Goal: Task Accomplishment & Management: Complete application form

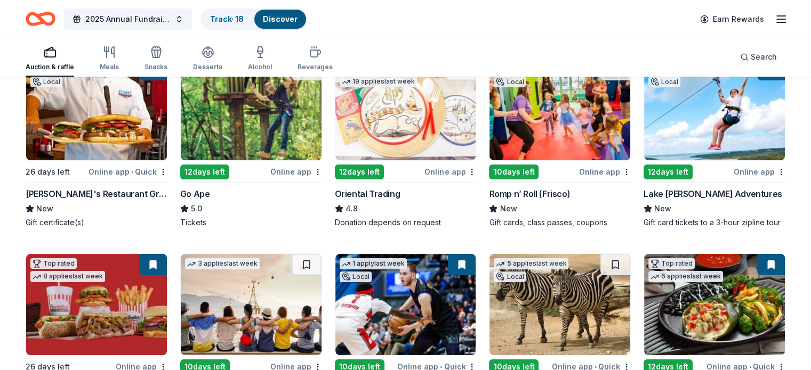
scroll to position [116, 0]
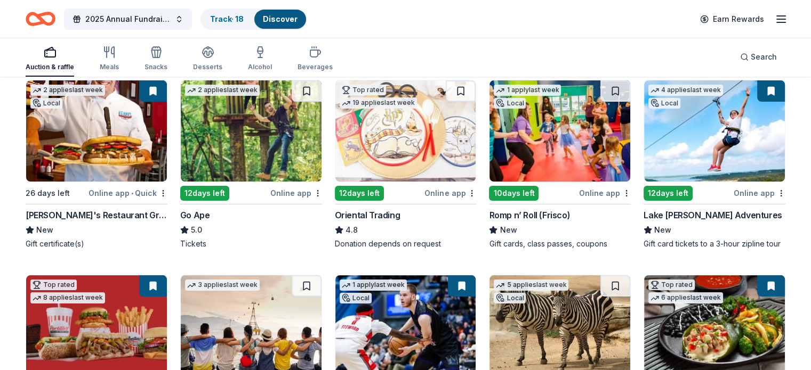
click at [249, 147] on img at bounding box center [251, 130] width 141 height 101
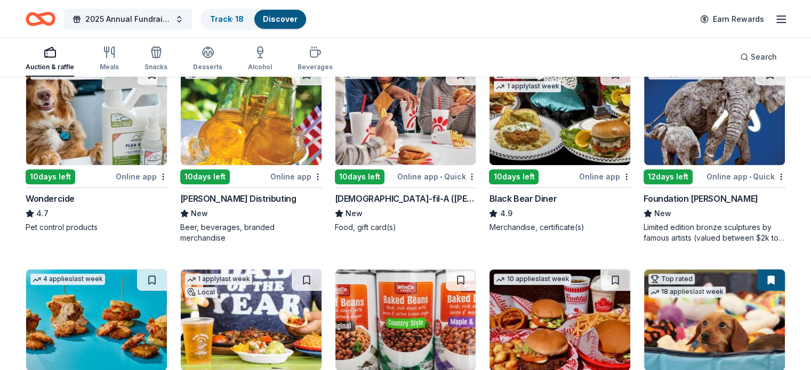
scroll to position [543, 0]
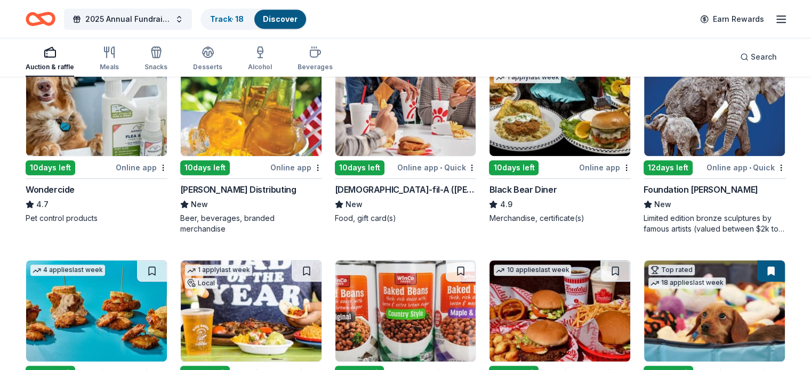
click at [403, 135] on img at bounding box center [405, 105] width 141 height 101
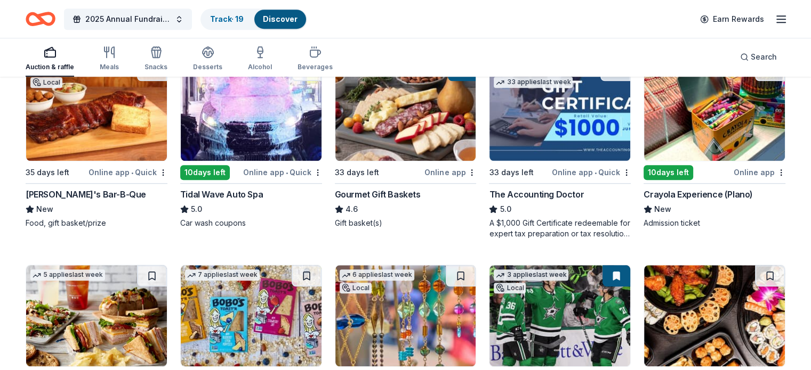
scroll to position [948, 0]
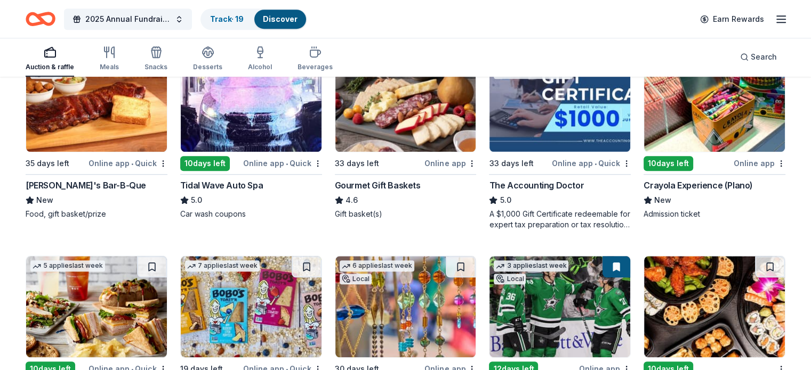
click at [122, 127] on img at bounding box center [96, 101] width 141 height 101
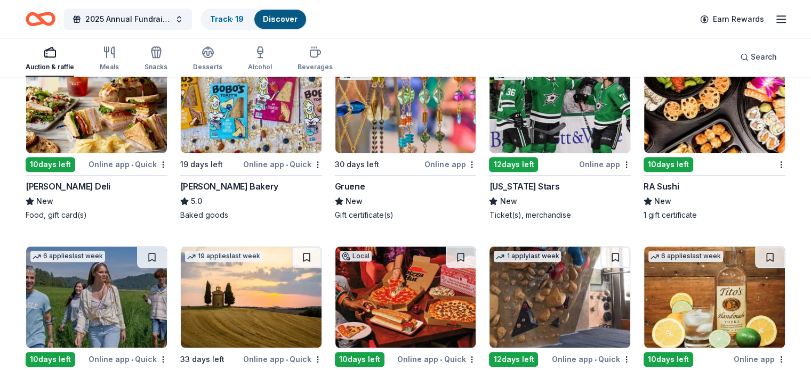
scroll to position [1161, 0]
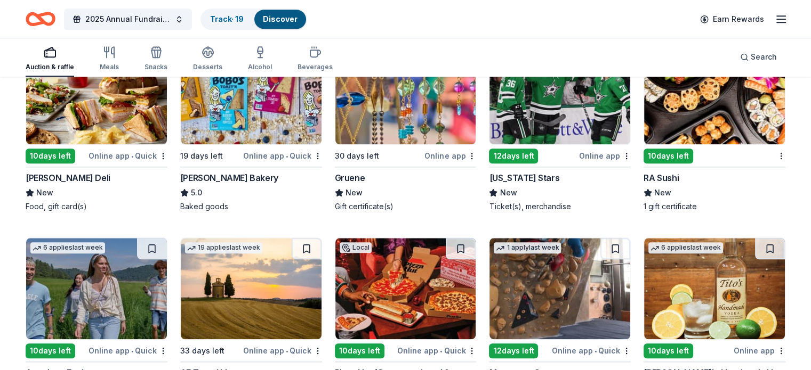
click at [667, 134] on img at bounding box center [714, 93] width 141 height 101
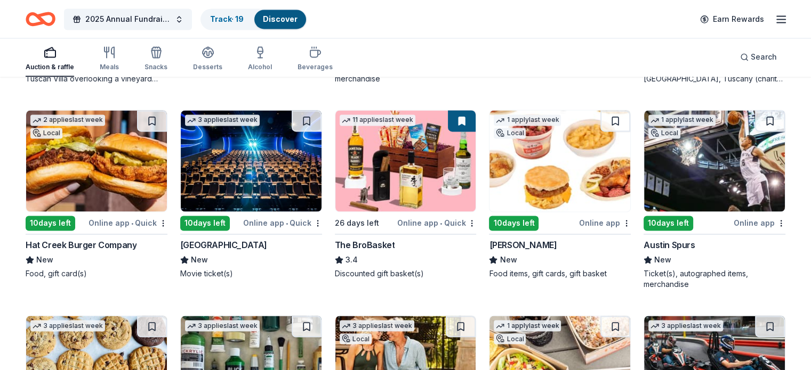
scroll to position [1722, 0]
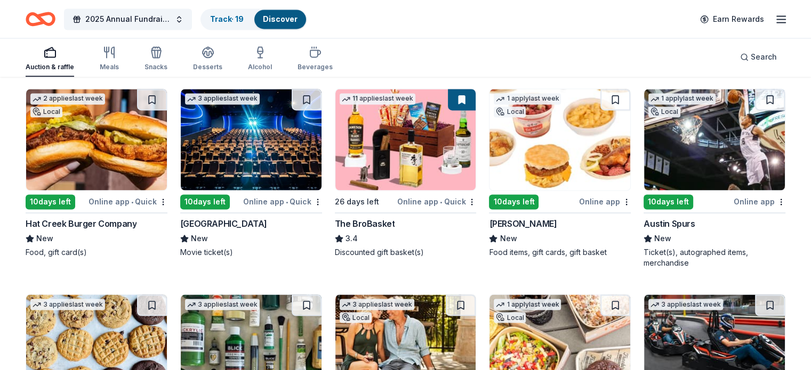
click at [271, 170] on img at bounding box center [251, 139] width 141 height 101
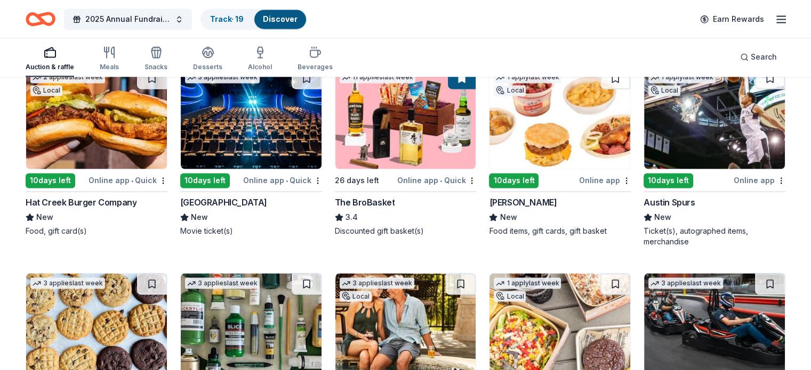
click at [680, 131] on img at bounding box center [714, 118] width 141 height 101
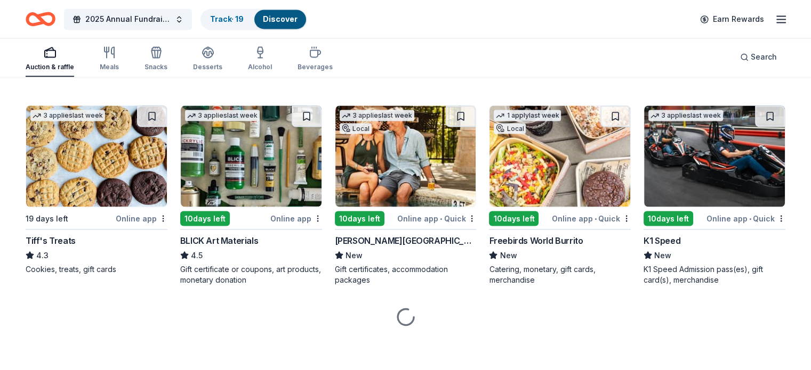
scroll to position [1919, 0]
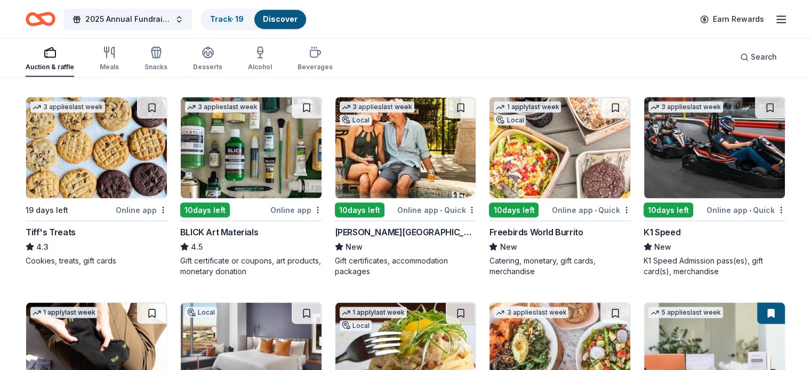
click at [132, 183] on img at bounding box center [96, 147] width 141 height 101
click at [160, 110] on button at bounding box center [152, 107] width 30 height 21
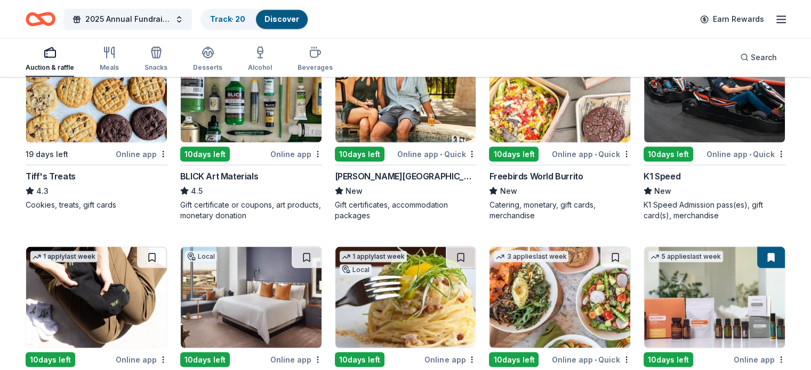
scroll to position [1983, 0]
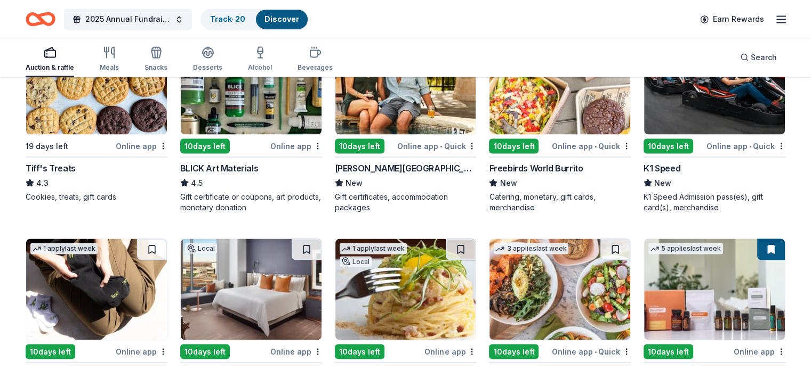
click at [707, 119] on img at bounding box center [714, 83] width 141 height 101
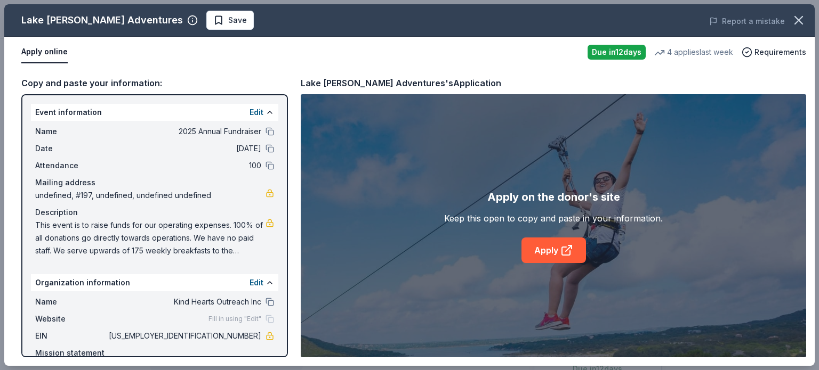
scroll to position [341, 0]
click at [228, 22] on span "Save" at bounding box center [237, 20] width 19 height 13
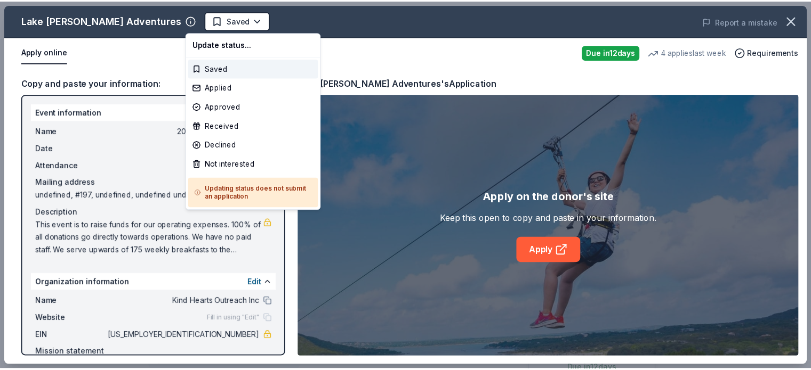
scroll to position [0, 0]
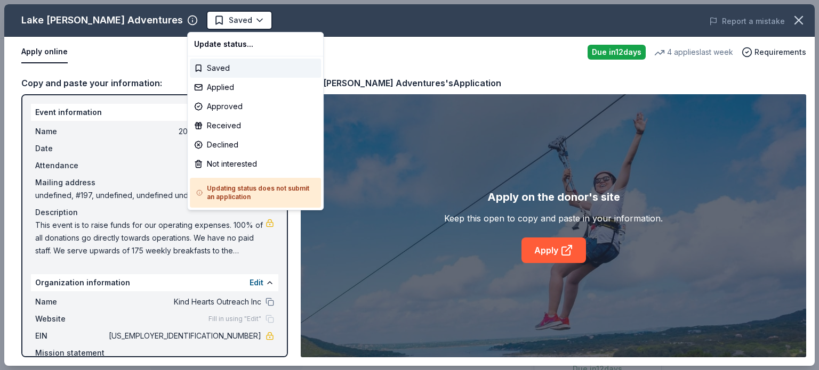
click at [219, 22] on body "2025 Annual Fundraiser Saved Apply Due in 12 days Share Lake Travis Zipline Adv…" at bounding box center [405, 185] width 811 height 370
click at [221, 87] on div "Applied" at bounding box center [255, 87] width 131 height 19
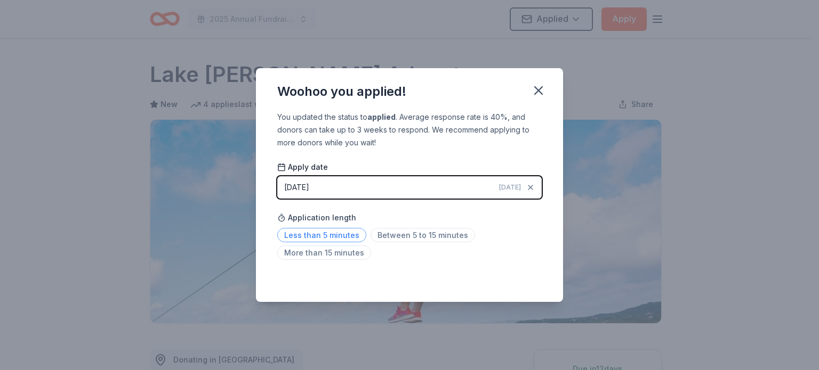
click at [347, 230] on span "Less than 5 minutes" at bounding box center [321, 235] width 89 height 14
click at [535, 92] on icon "button" at bounding box center [538, 90] width 15 height 15
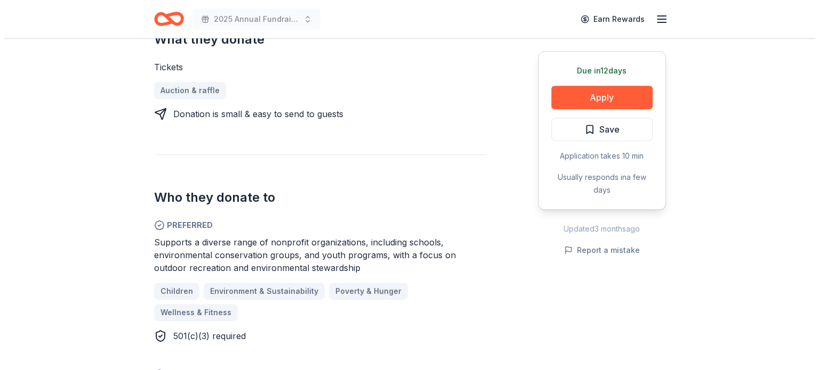
scroll to position [554, 0]
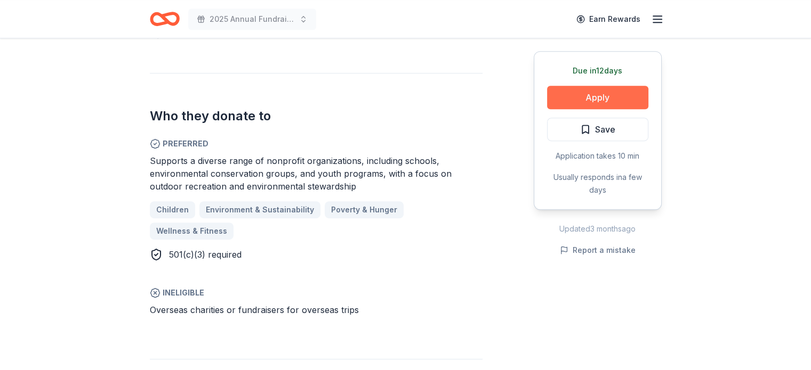
click at [589, 102] on button "Apply" at bounding box center [597, 97] width 101 height 23
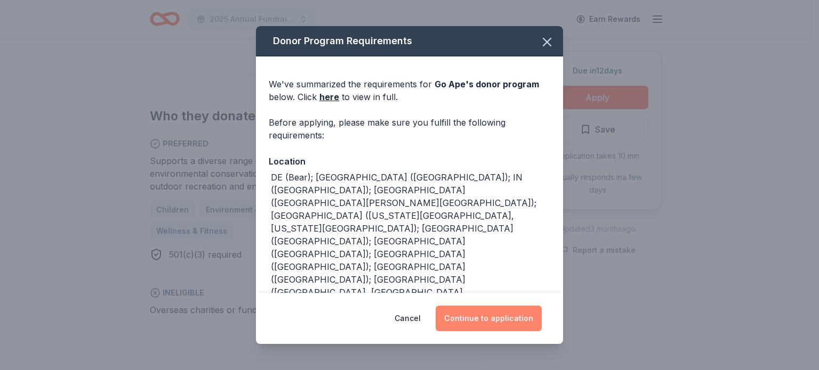
click at [479, 316] on button "Continue to application" at bounding box center [488, 319] width 106 height 26
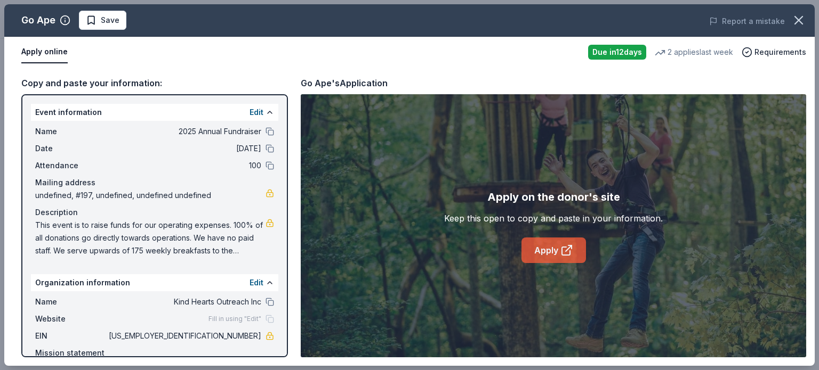
click at [552, 253] on link "Apply" at bounding box center [553, 251] width 64 height 26
click at [556, 248] on link "Apply" at bounding box center [553, 251] width 64 height 26
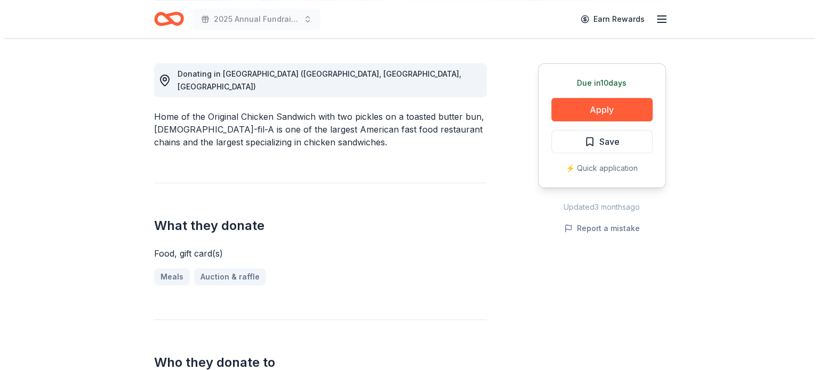
scroll to position [320, 0]
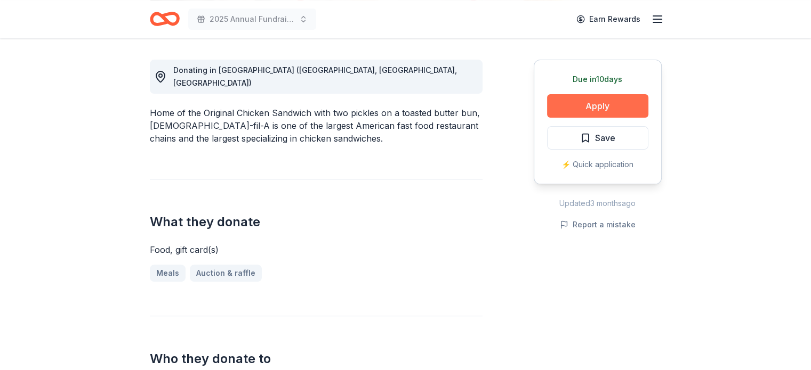
click at [601, 96] on button "Apply" at bounding box center [597, 105] width 101 height 23
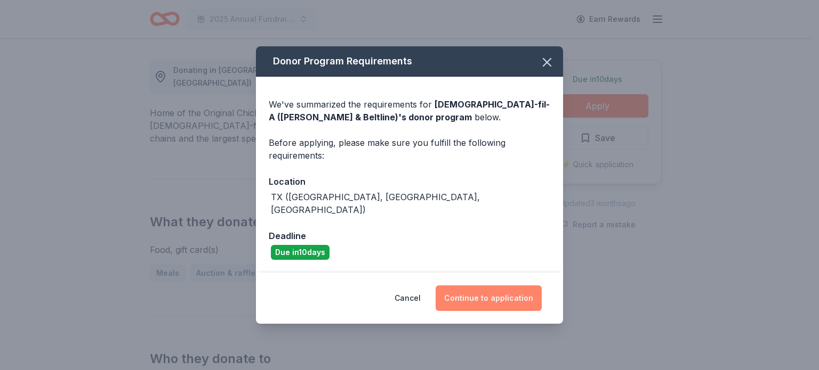
click at [490, 294] on button "Continue to application" at bounding box center [488, 299] width 106 height 26
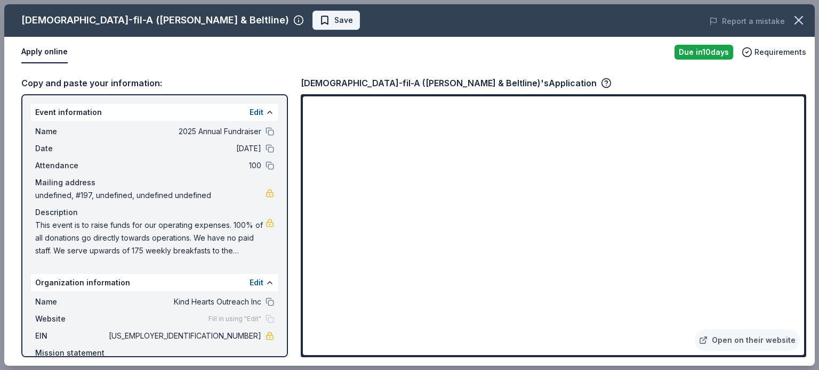
click at [334, 18] on span "Save" at bounding box center [343, 20] width 19 height 13
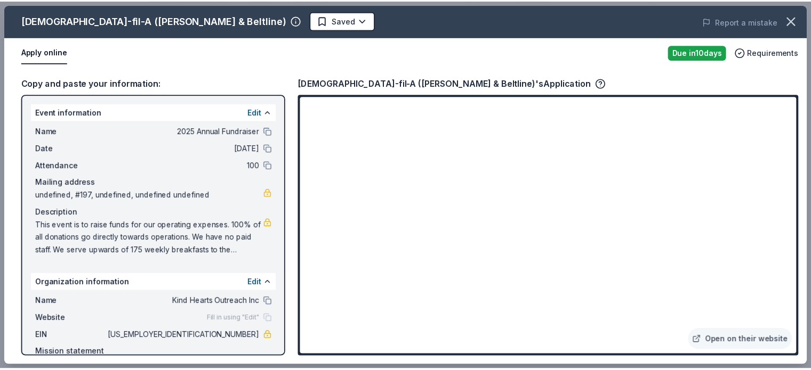
scroll to position [0, 0]
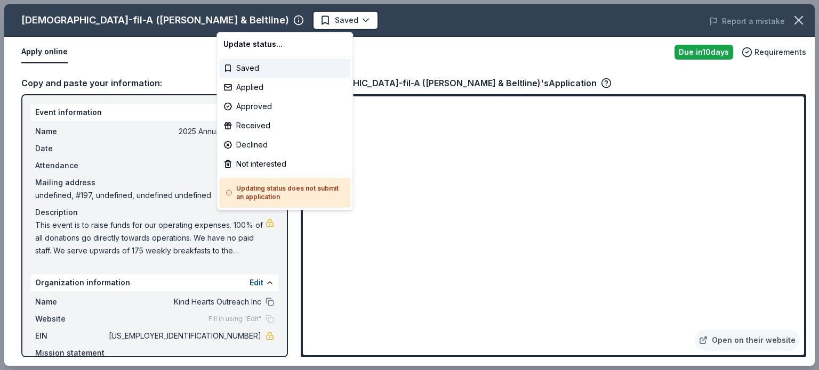
click at [239, 18] on body "2025 Annual Fundraiser Saved Apply Due in 10 days Share Chick-fil-A (Dallas Pre…" at bounding box center [405, 185] width 811 height 370
click at [239, 91] on div "Applied" at bounding box center [284, 87] width 131 height 19
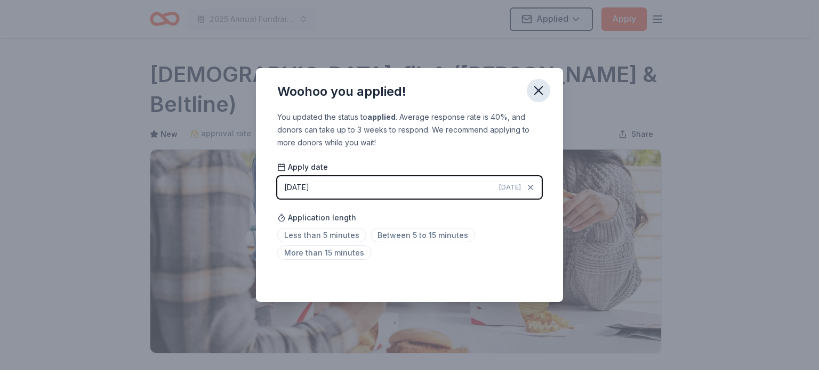
click at [539, 85] on icon "button" at bounding box center [538, 90] width 15 height 15
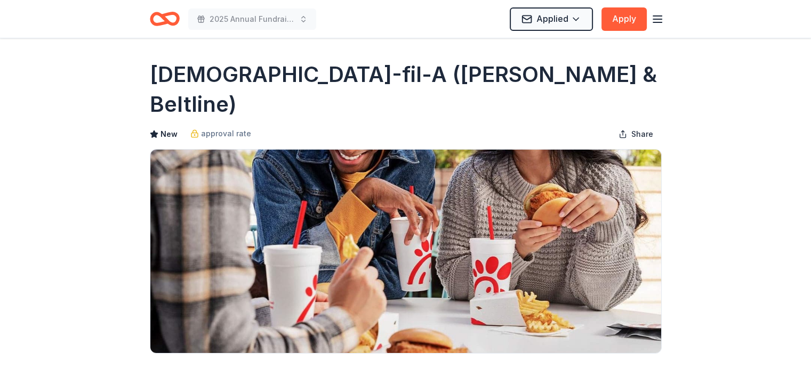
drag, startPoint x: 386, startPoint y: 0, endPoint x: 374, endPoint y: -52, distance: 53.3
click at [374, 0] on html "2025 Annual Fundraiser Applied Apply Due in 10 days Share Chick-fil-A (Dallas P…" at bounding box center [405, 185] width 811 height 370
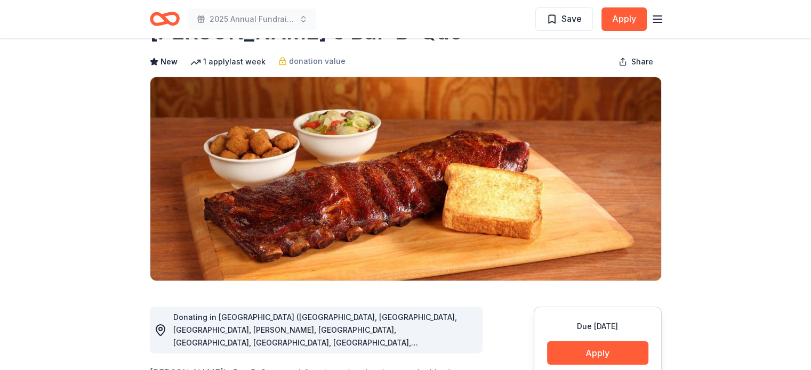
scroll to position [21, 0]
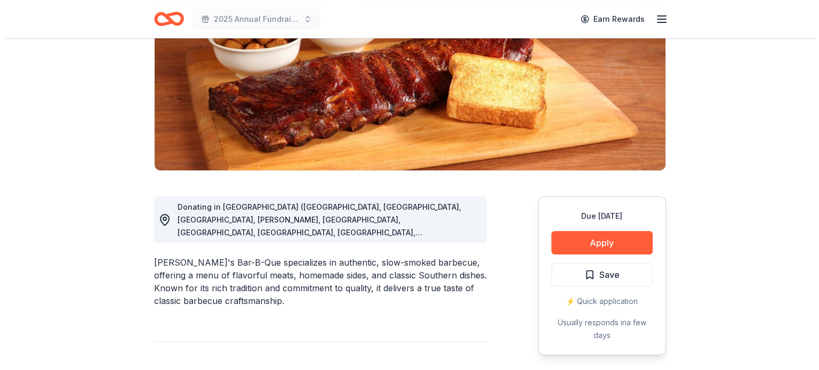
scroll to position [171, 0]
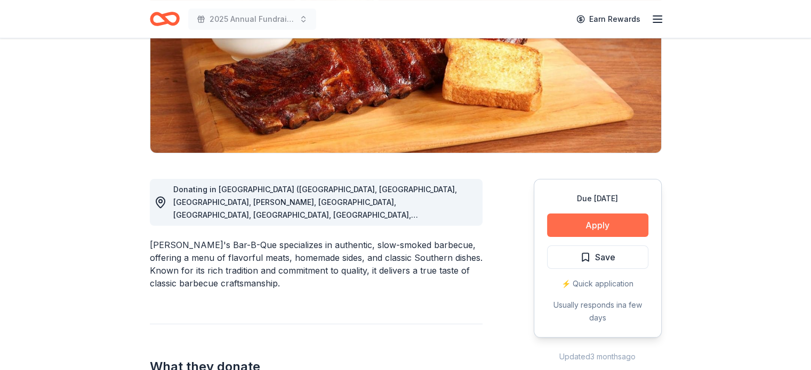
click at [602, 228] on button "Apply" at bounding box center [597, 225] width 101 height 23
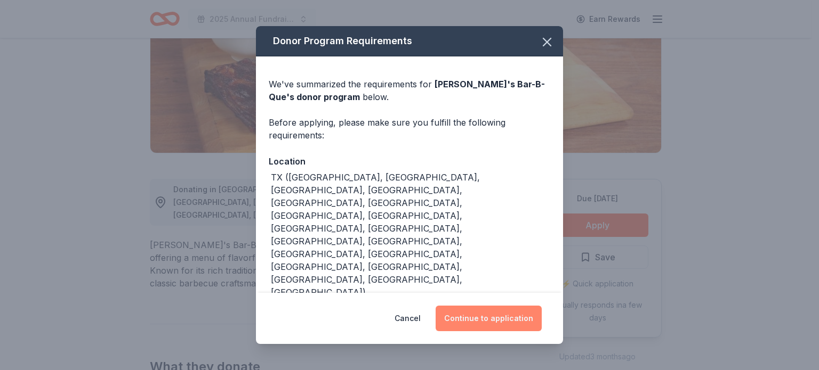
click at [489, 315] on button "Continue to application" at bounding box center [488, 319] width 106 height 26
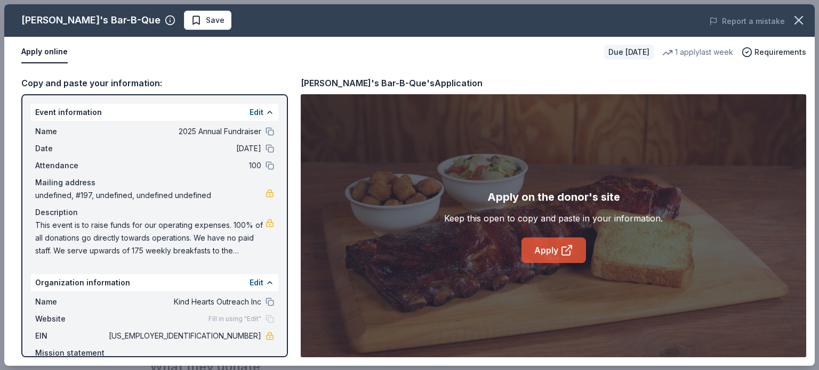
click at [554, 253] on link "Apply" at bounding box center [553, 251] width 64 height 26
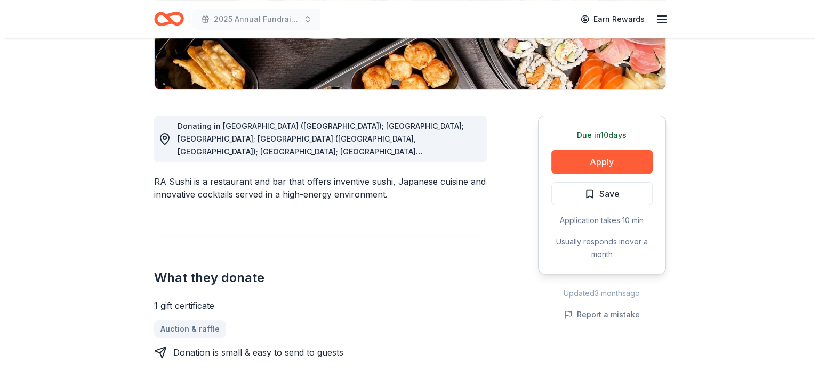
scroll to position [235, 0]
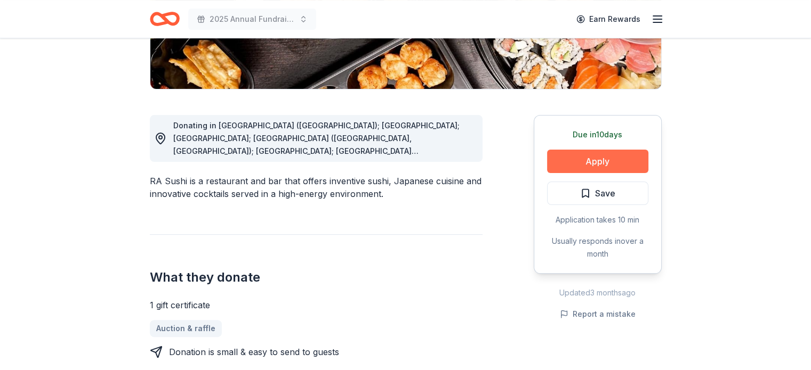
click at [587, 162] on button "Apply" at bounding box center [597, 161] width 101 height 23
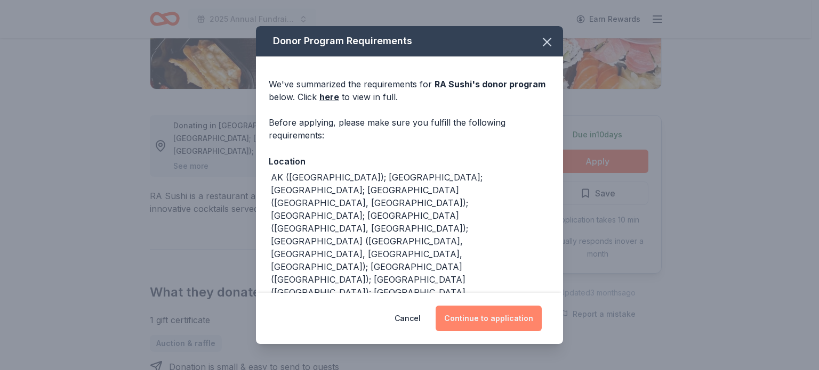
click at [482, 316] on button "Continue to application" at bounding box center [488, 319] width 106 height 26
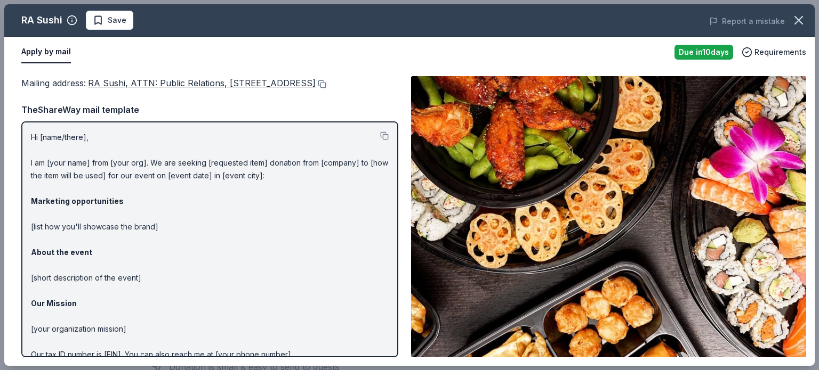
click at [741, 140] on img at bounding box center [608, 216] width 395 height 281
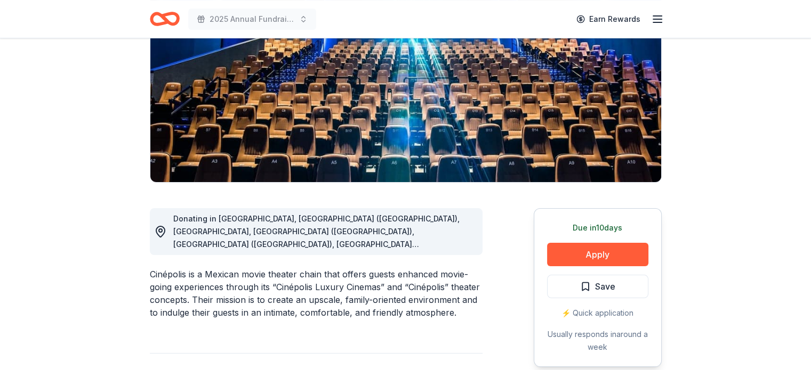
scroll to position [149, 0]
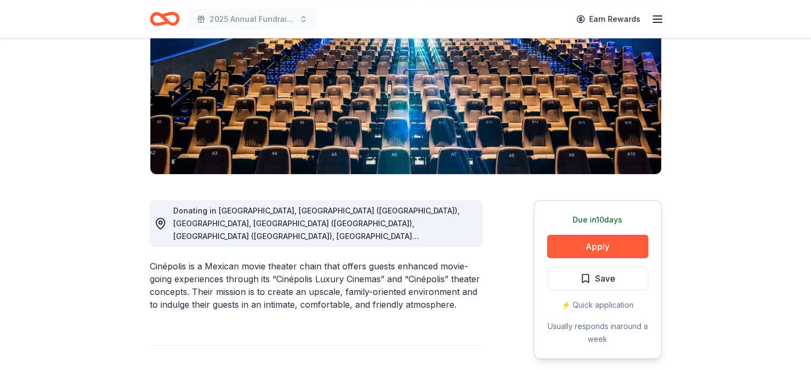
click at [164, 260] on div "Cinépolis is a Mexican movie theater chain that offers guests enhanced movie-go…" at bounding box center [316, 285] width 333 height 51
click at [177, 260] on div "Cinépolis is a Mexican movie theater chain that offers guests enhanced movie-go…" at bounding box center [316, 285] width 333 height 51
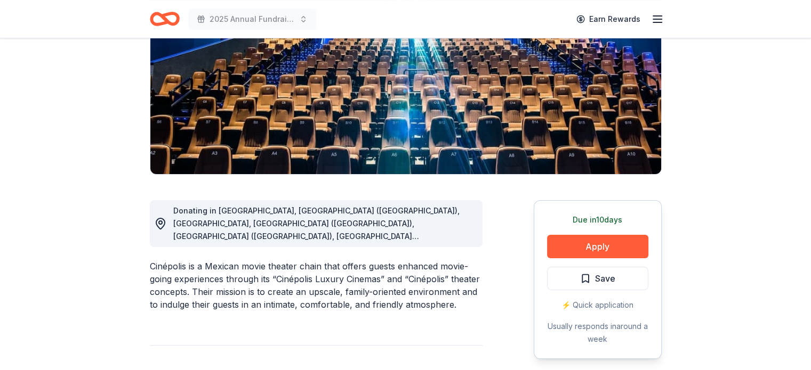
click at [177, 260] on div "Cinépolis is a Mexican movie theater chain that offers guests enhanced movie-go…" at bounding box center [316, 285] width 333 height 51
click at [387, 4] on div "2025 Annual Fundraiser Earn Rewards" at bounding box center [406, 19] width 546 height 38
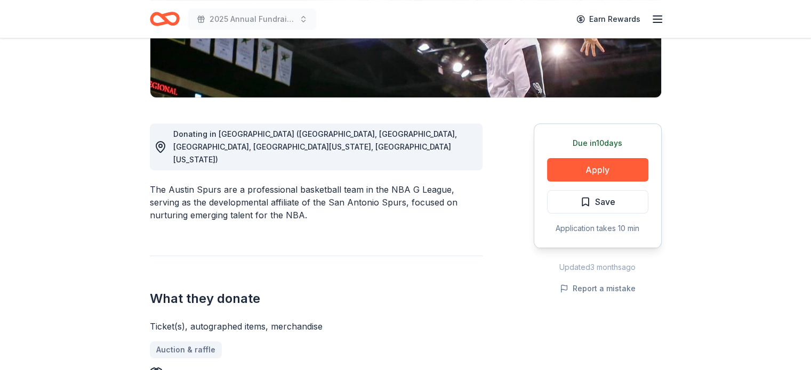
scroll to position [235, 0]
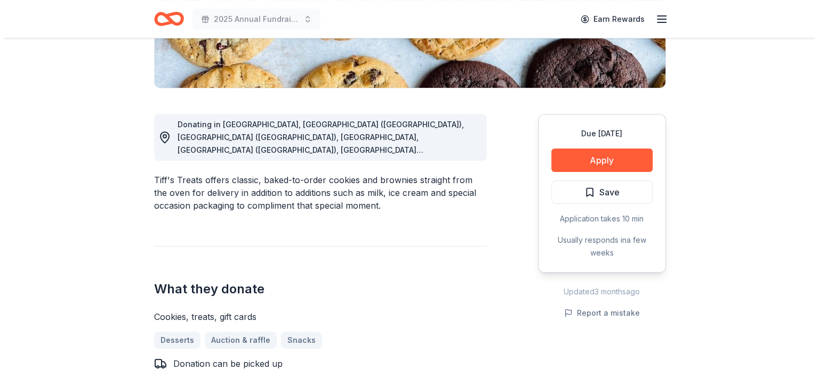
scroll to position [256, 0]
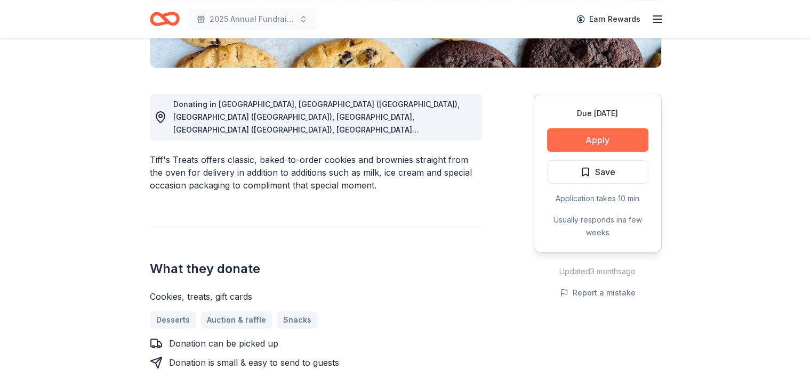
click at [580, 141] on button "Apply" at bounding box center [597, 139] width 101 height 23
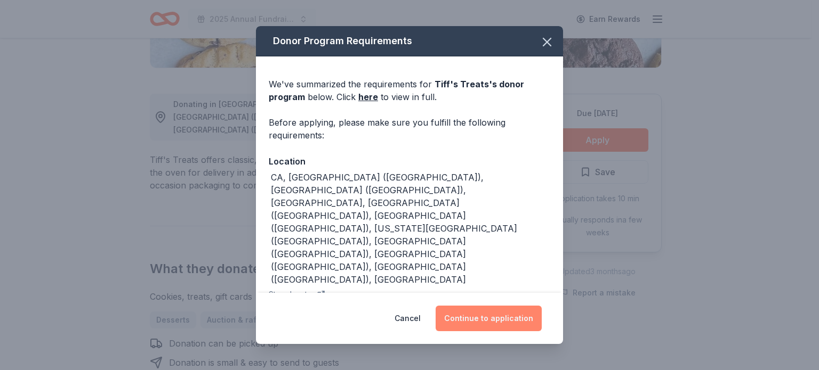
click at [499, 319] on button "Continue to application" at bounding box center [488, 319] width 106 height 26
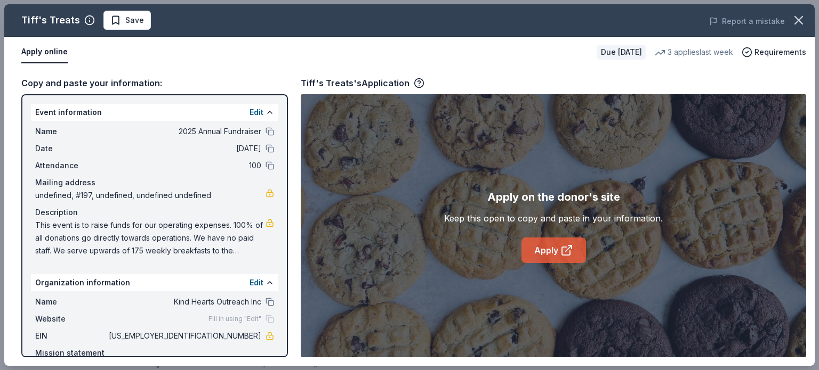
click at [563, 246] on icon at bounding box center [566, 250] width 13 height 13
click at [387, 191] on div "Apply on the donor's site Keep this open to copy and paste in your information.…" at bounding box center [553, 225] width 505 height 263
click at [551, 249] on link "Apply" at bounding box center [553, 251] width 64 height 26
click at [556, 249] on link "Apply" at bounding box center [553, 251] width 64 height 26
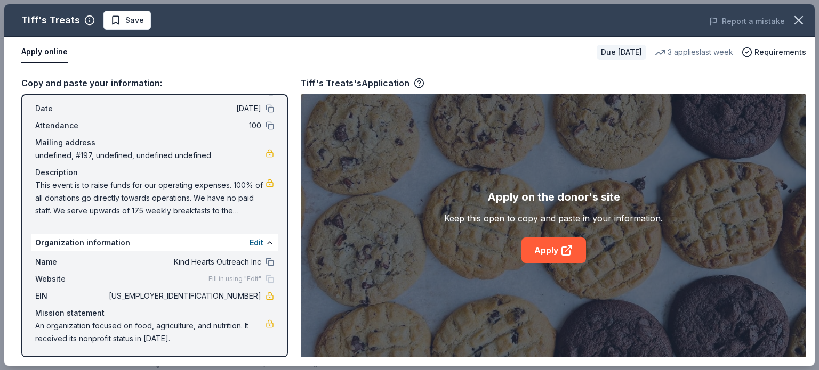
scroll to position [41, 0]
click at [773, 51] on span "Requirements" at bounding box center [780, 52] width 52 height 13
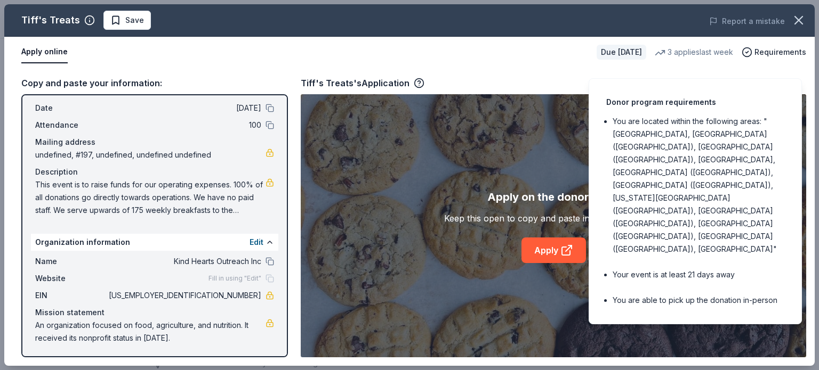
click at [526, 160] on div "Apply on the donor's site Keep this open to copy and paste in your information.…" at bounding box center [553, 225] width 505 height 263
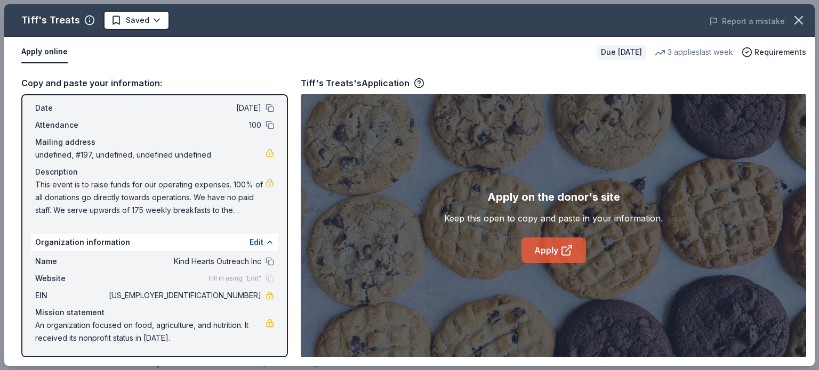
click at [551, 259] on link "Apply" at bounding box center [553, 251] width 64 height 26
